Goal: Information Seeking & Learning: Learn about a topic

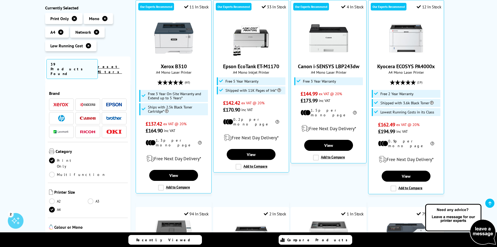
scroll to position [104, 0]
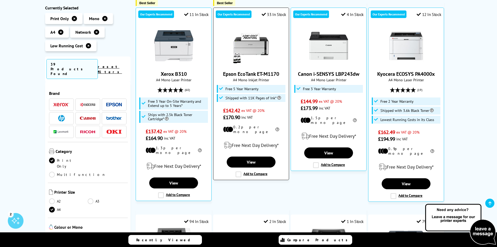
click at [255, 74] on link "Epson EcoTank ET-M1170" at bounding box center [251, 73] width 56 height 7
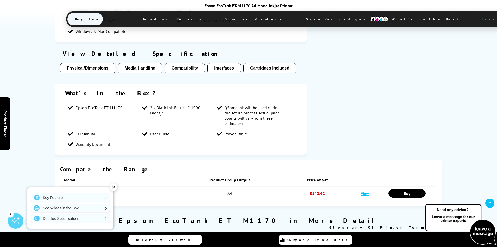
scroll to position [444, 0]
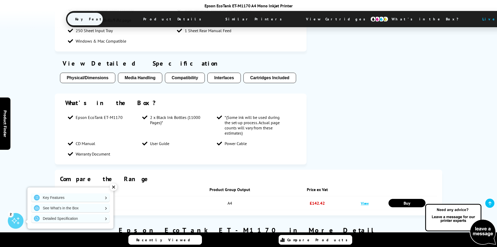
click at [279, 77] on button "Cartridges Included" at bounding box center [270, 78] width 53 height 10
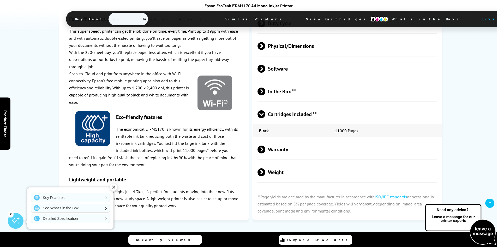
scroll to position [890, 0]
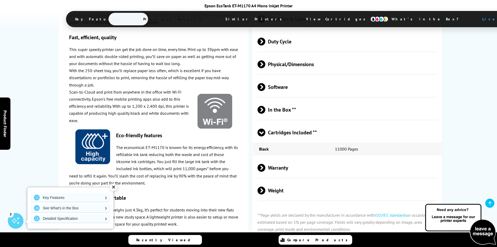
click at [113, 185] on div "✕" at bounding box center [113, 186] width 7 height 7
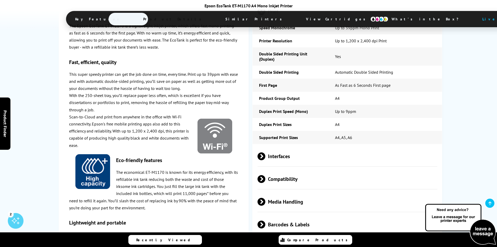
scroll to position [707, 0]
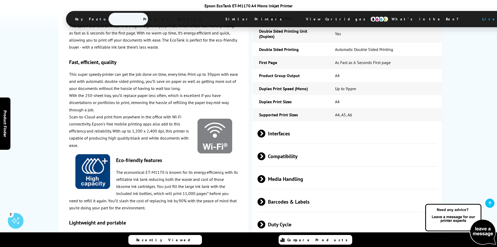
click at [266, 175] on span at bounding box center [266, 179] width 0 height 8
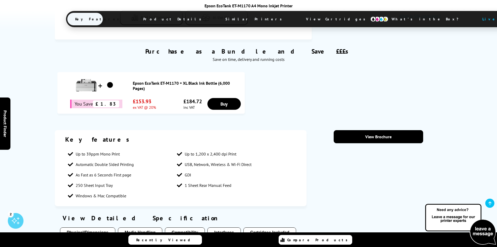
scroll to position [211, 0]
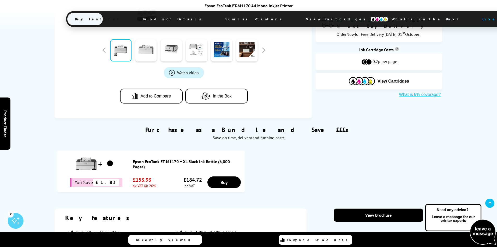
click at [147, 50] on link at bounding box center [146, 50] width 21 height 22
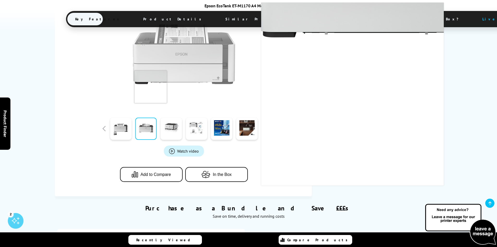
scroll to position [80, 0]
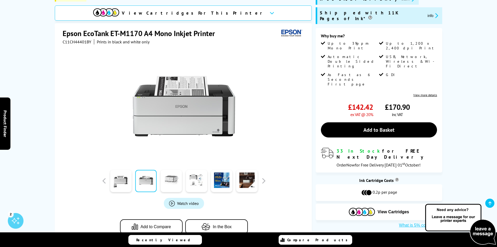
click at [170, 182] on link at bounding box center [171, 181] width 21 height 22
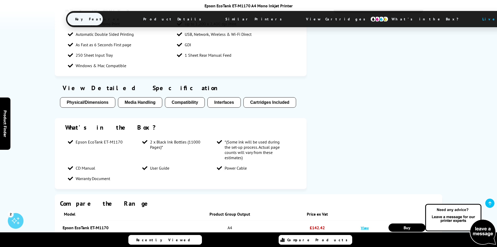
scroll to position [420, 0]
click at [229, 103] on button "Interfaces" at bounding box center [224, 102] width 33 height 10
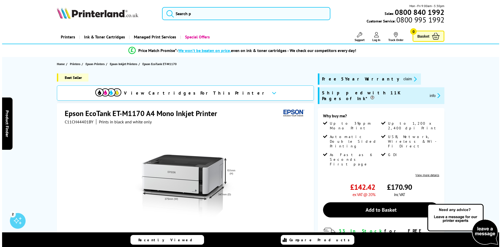
scroll to position [0, 0]
